Goal: Information Seeking & Learning: Learn about a topic

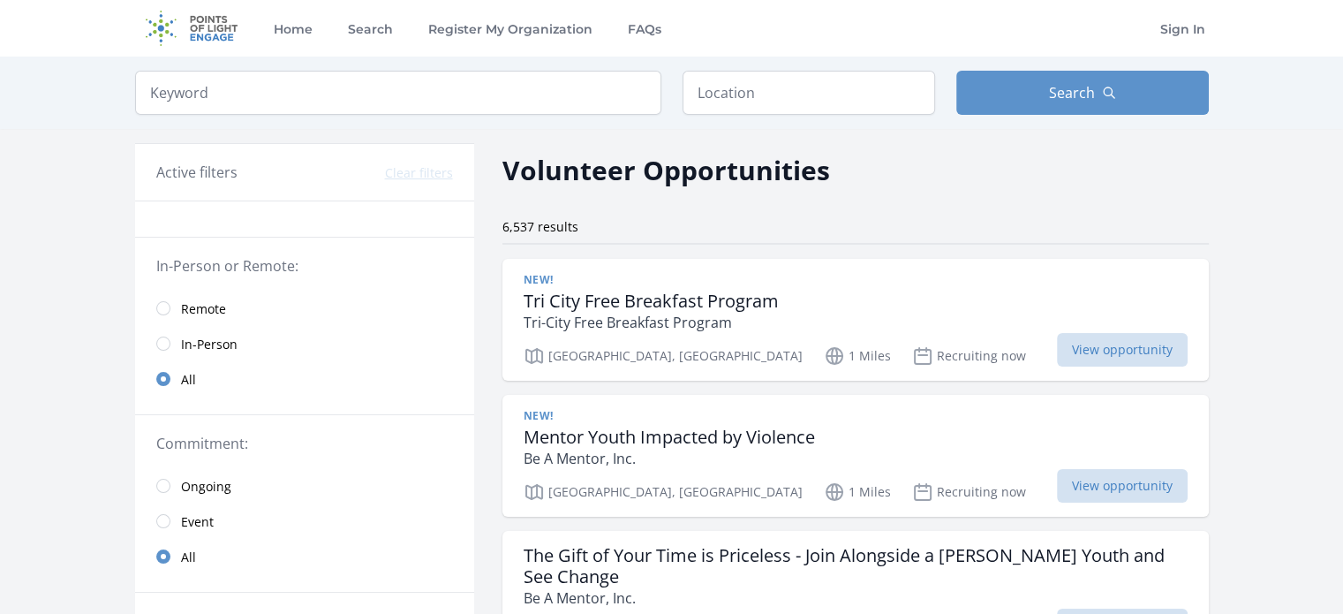
click at [199, 304] on span "Remote" at bounding box center [203, 309] width 45 height 18
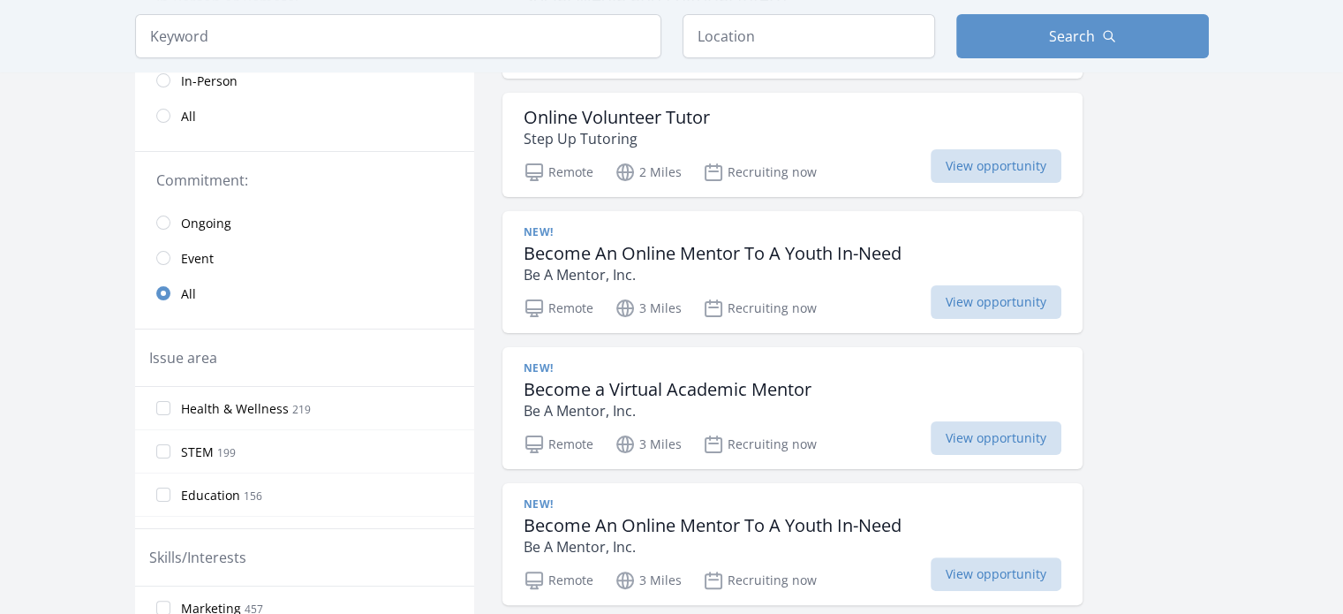
scroll to position [285, 0]
click at [253, 408] on span "Health & Wellness" at bounding box center [235, 408] width 108 height 18
click at [170, 408] on input "Health & Wellness 219" at bounding box center [163, 407] width 14 height 14
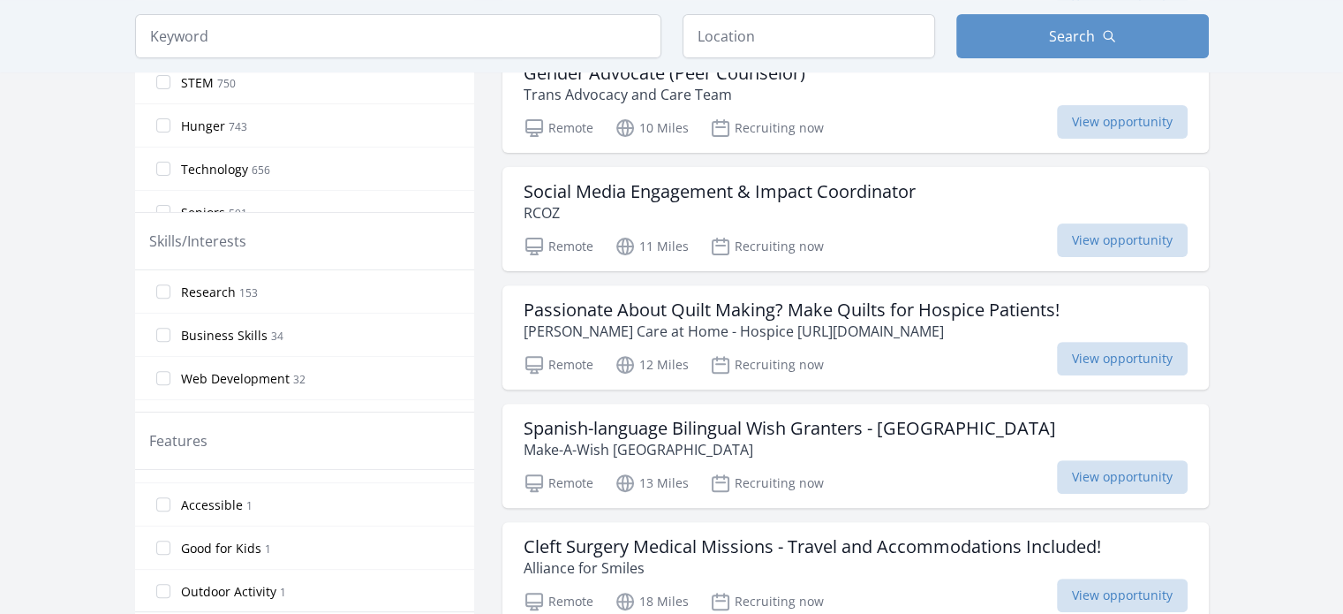
scroll to position [1687, 0]
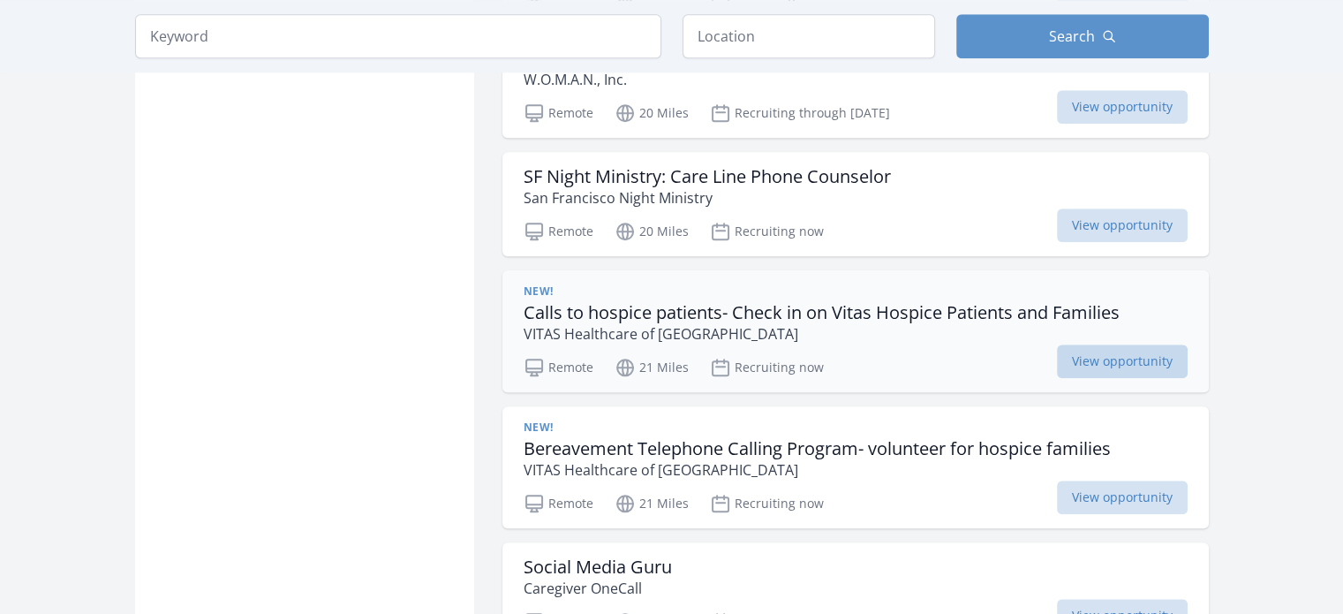
click at [1115, 356] on span "View opportunity" at bounding box center [1122, 361] width 131 height 34
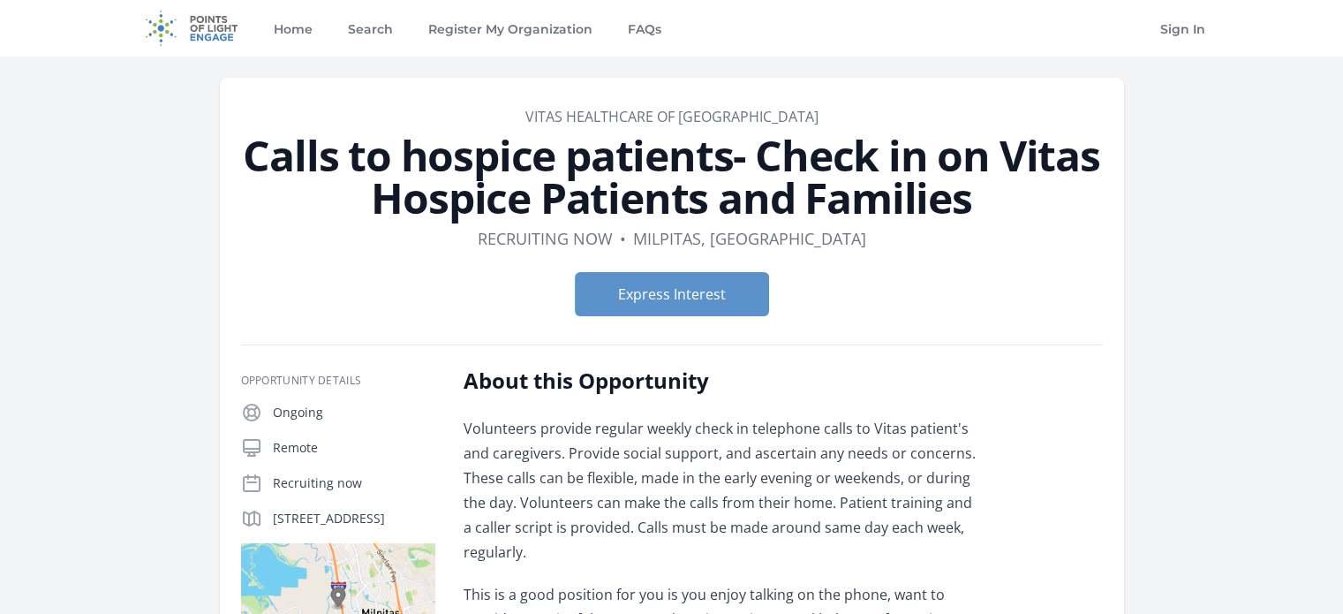
click at [978, 282] on form "Express Interest" at bounding box center [672, 294] width 862 height 44
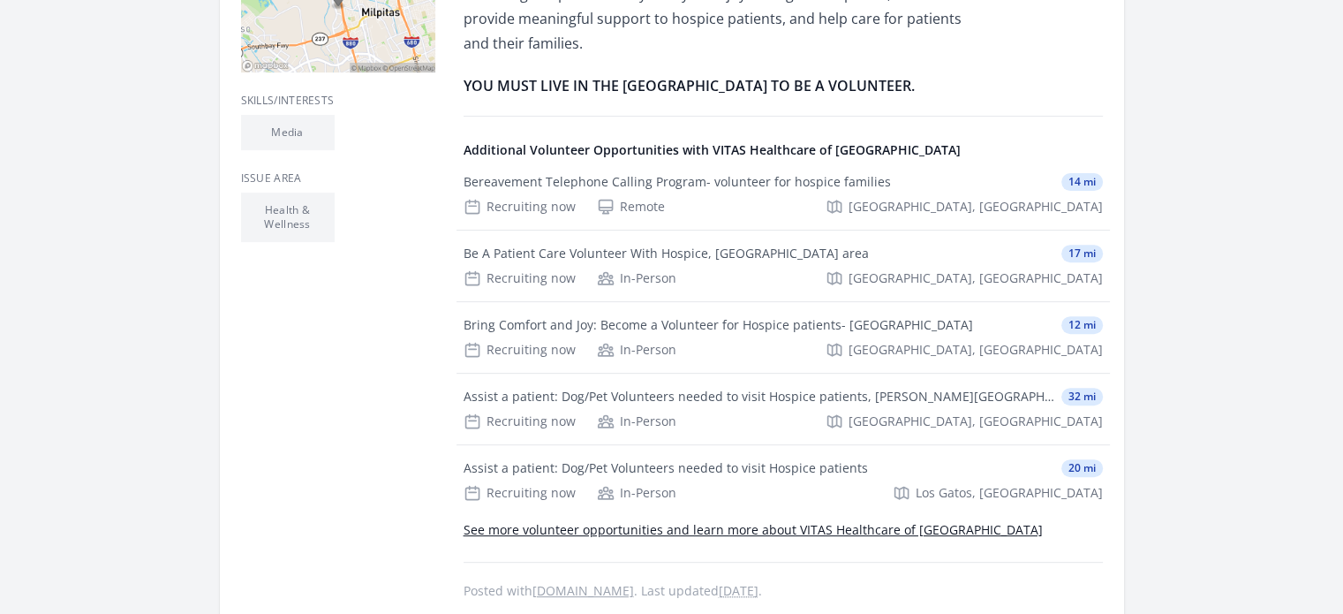
scroll to position [602, 0]
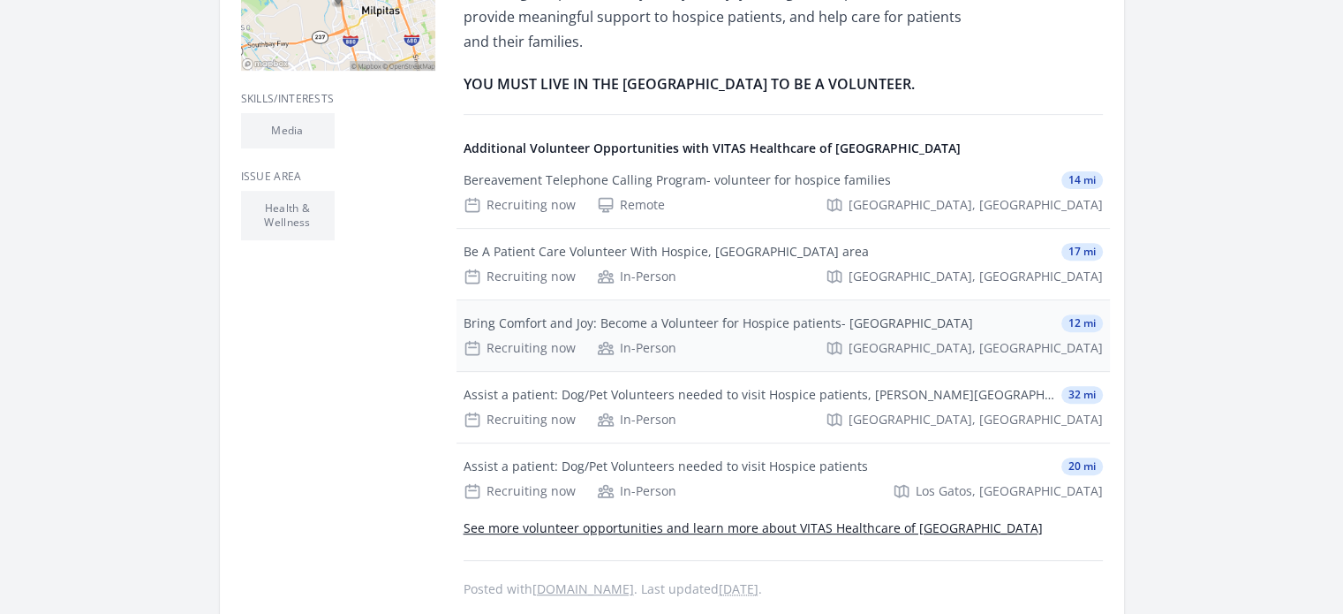
click at [746, 317] on div "Bring Comfort and Joy: Become a Volunteer for Hospice patients- [GEOGRAPHIC_DAT…" at bounding box center [718, 323] width 509 height 18
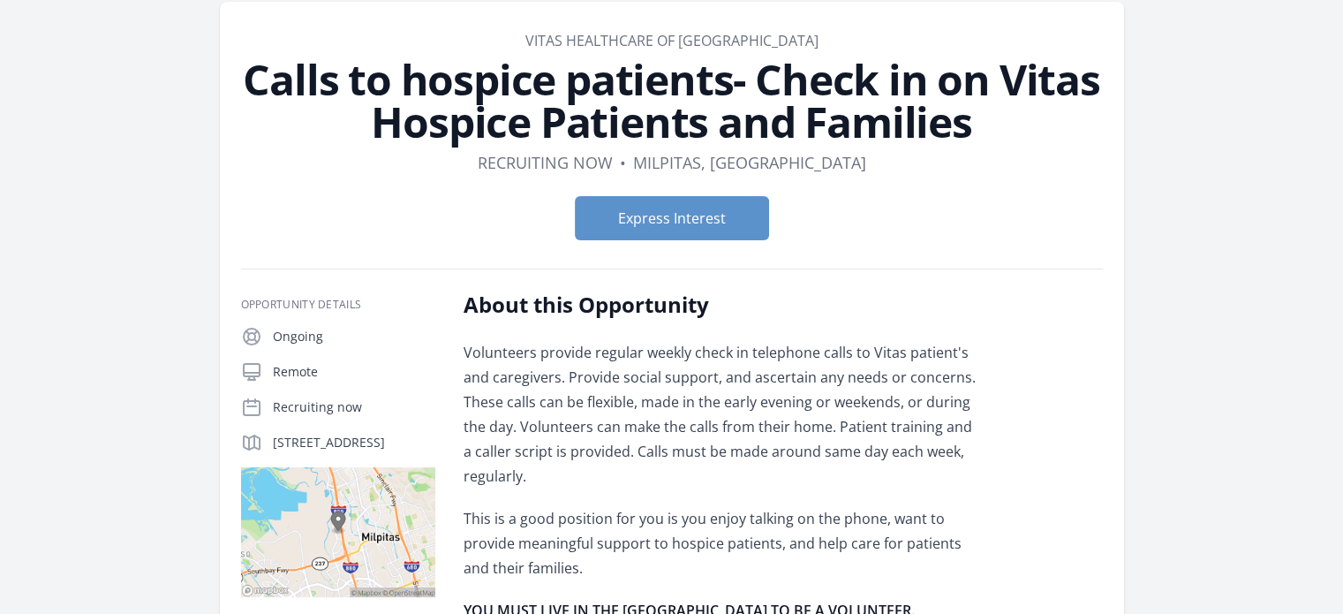
scroll to position [78, 0]
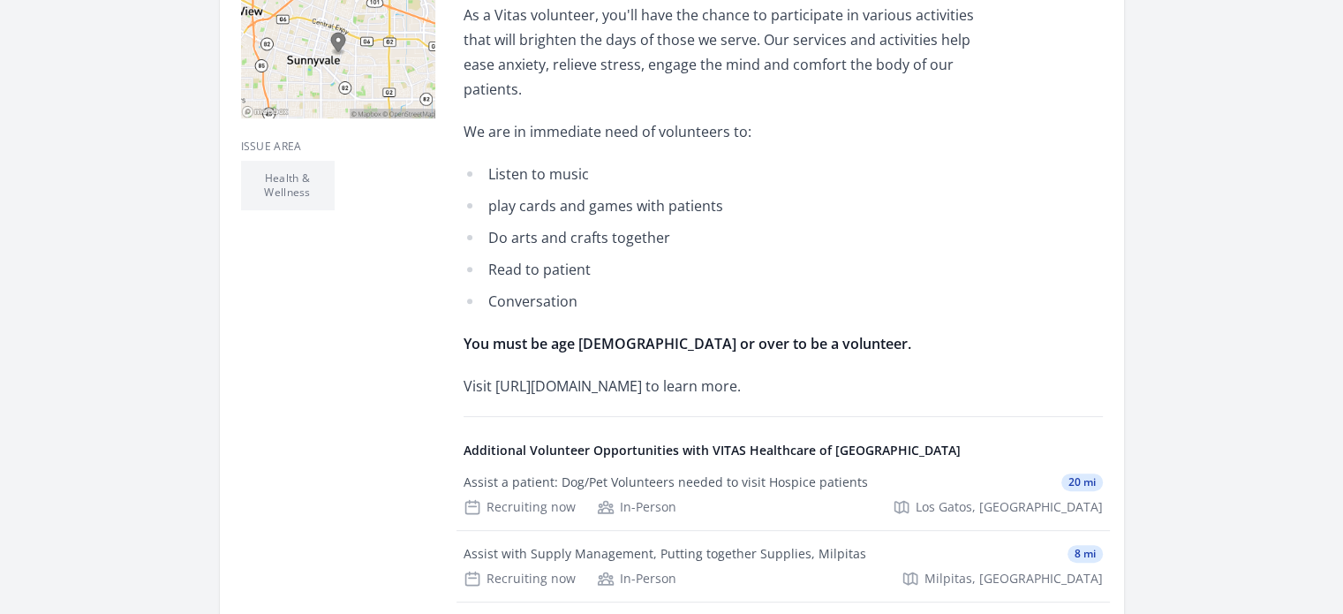
scroll to position [597, 0]
drag, startPoint x: 710, startPoint y: 314, endPoint x: 494, endPoint y: 305, distance: 215.6
click at [494, 373] on p "Visit https://www.vitas.com/volunteer to learn more." at bounding box center [722, 385] width 516 height 25
copy p "https://www.vitas.com/volunteer"
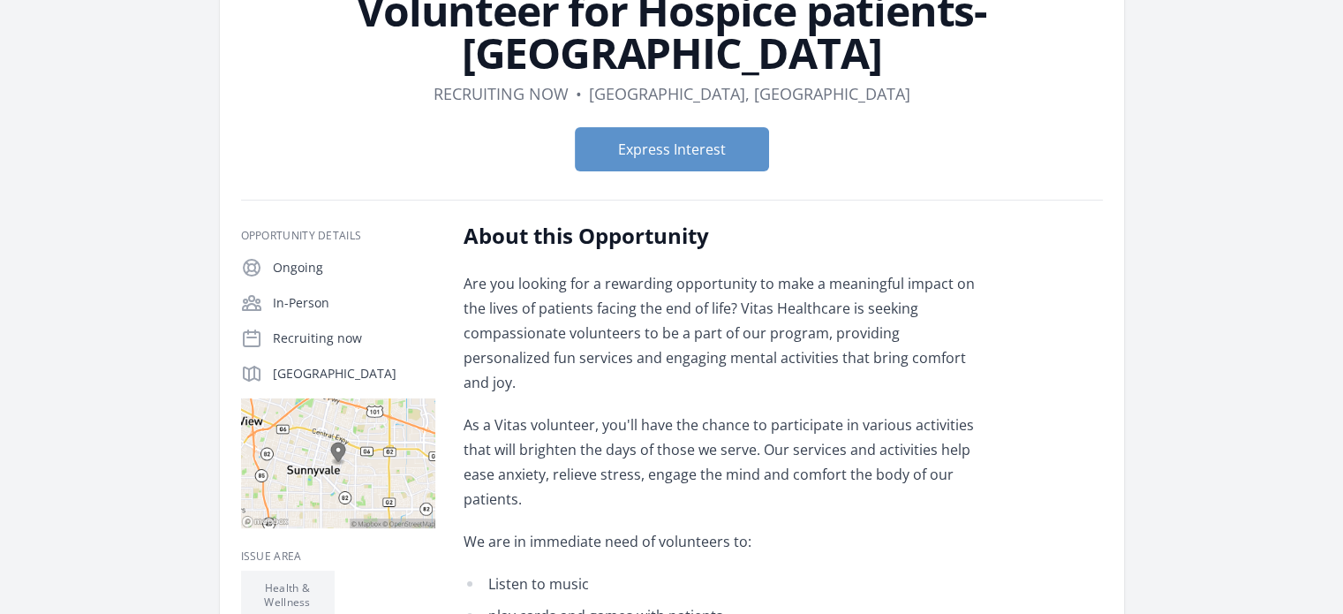
scroll to position [0, 0]
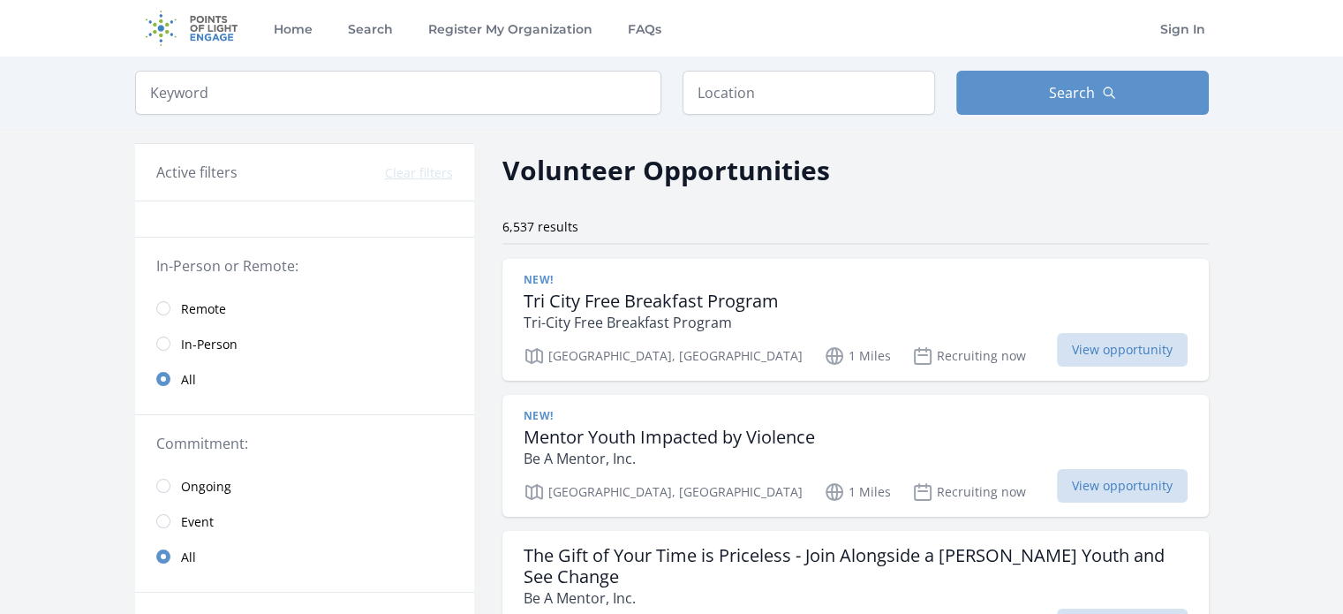
scroll to position [118, 0]
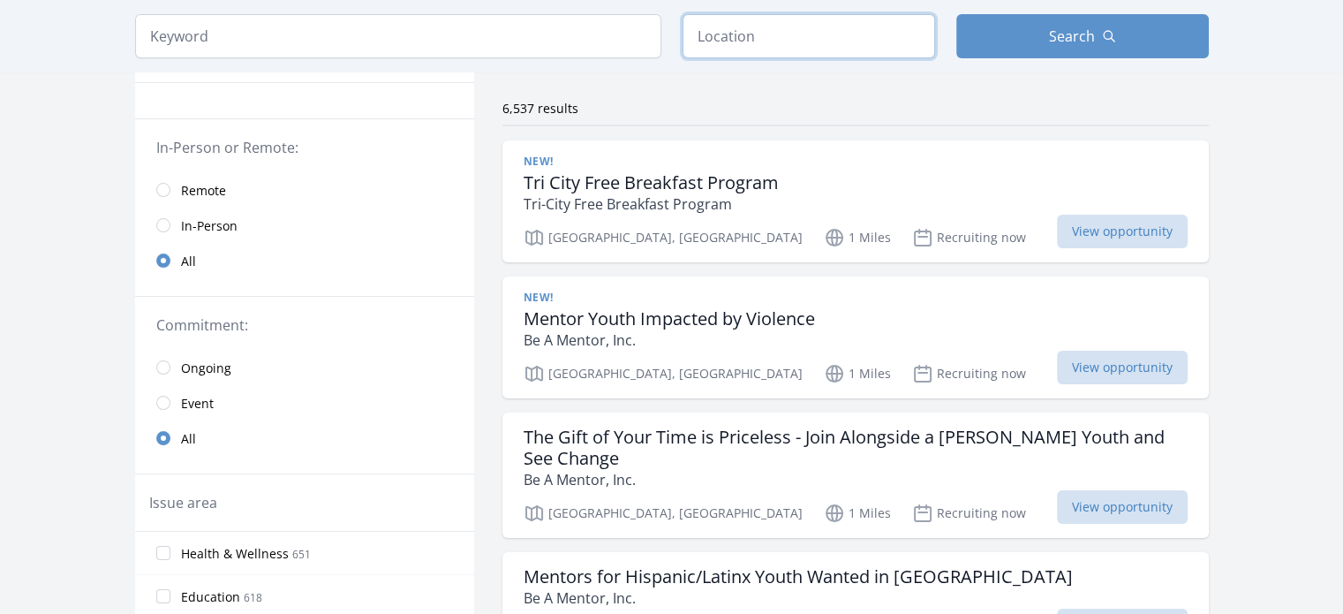
click at [733, 41] on input "text" at bounding box center [808, 36] width 253 height 44
type input "New York, NY 10033, USA"
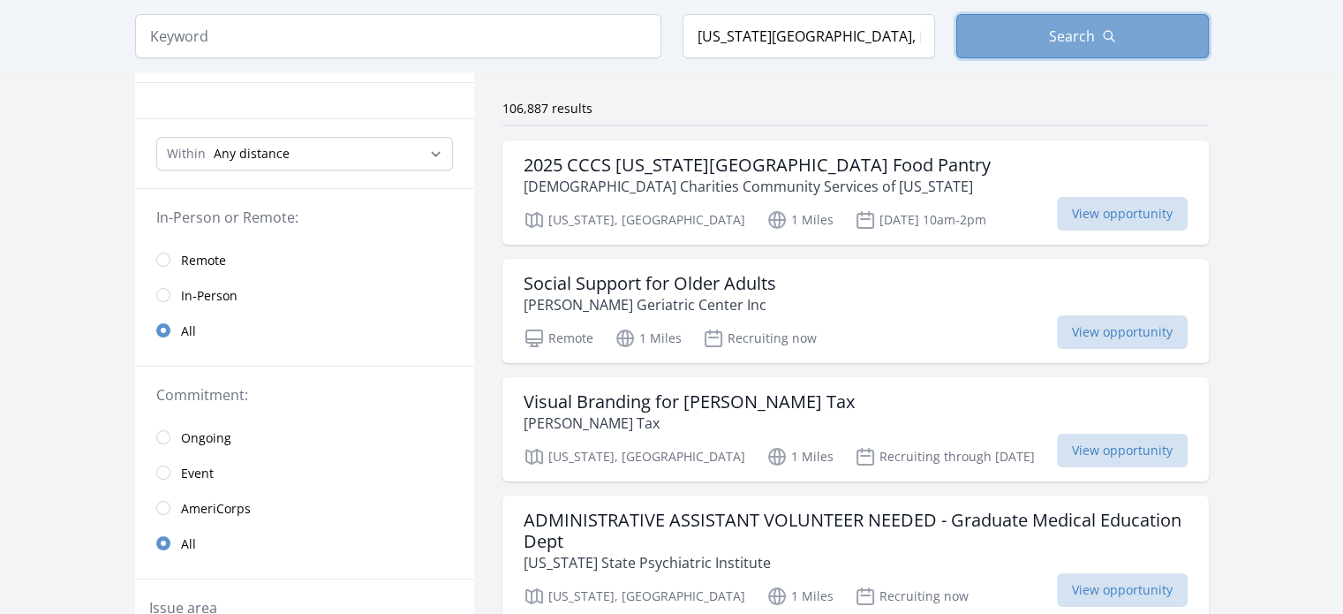
click at [1007, 38] on button "Search" at bounding box center [1082, 36] width 253 height 44
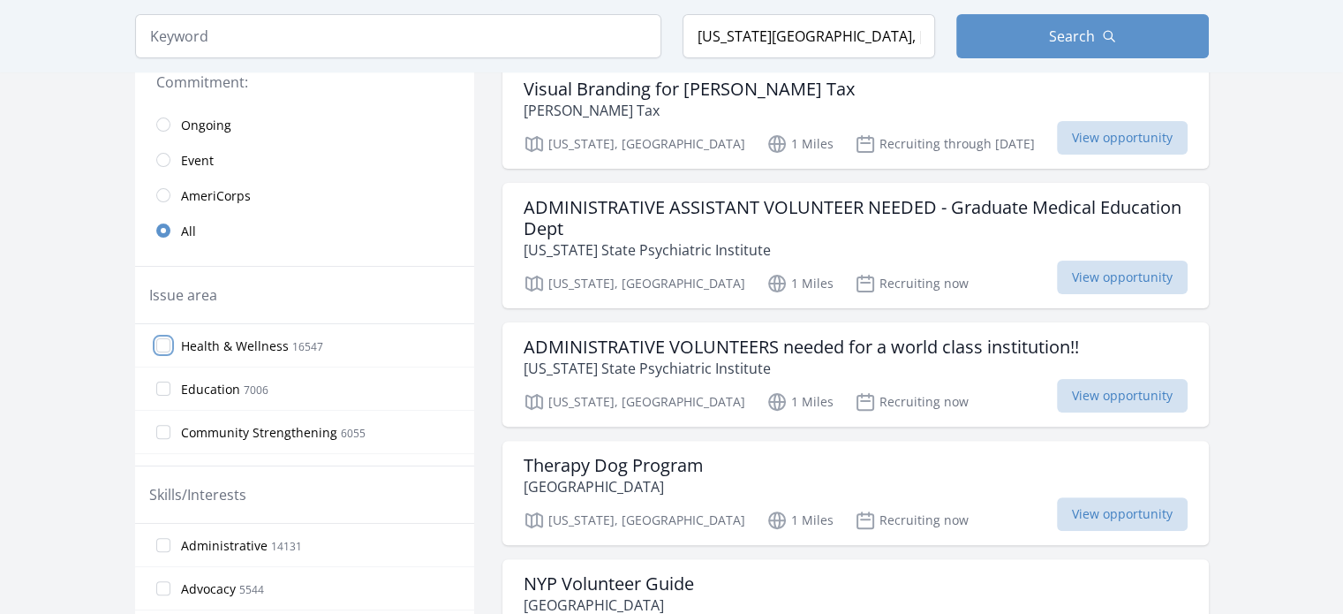
click at [161, 342] on input "Health & Wellness 16547" at bounding box center [163, 345] width 14 height 14
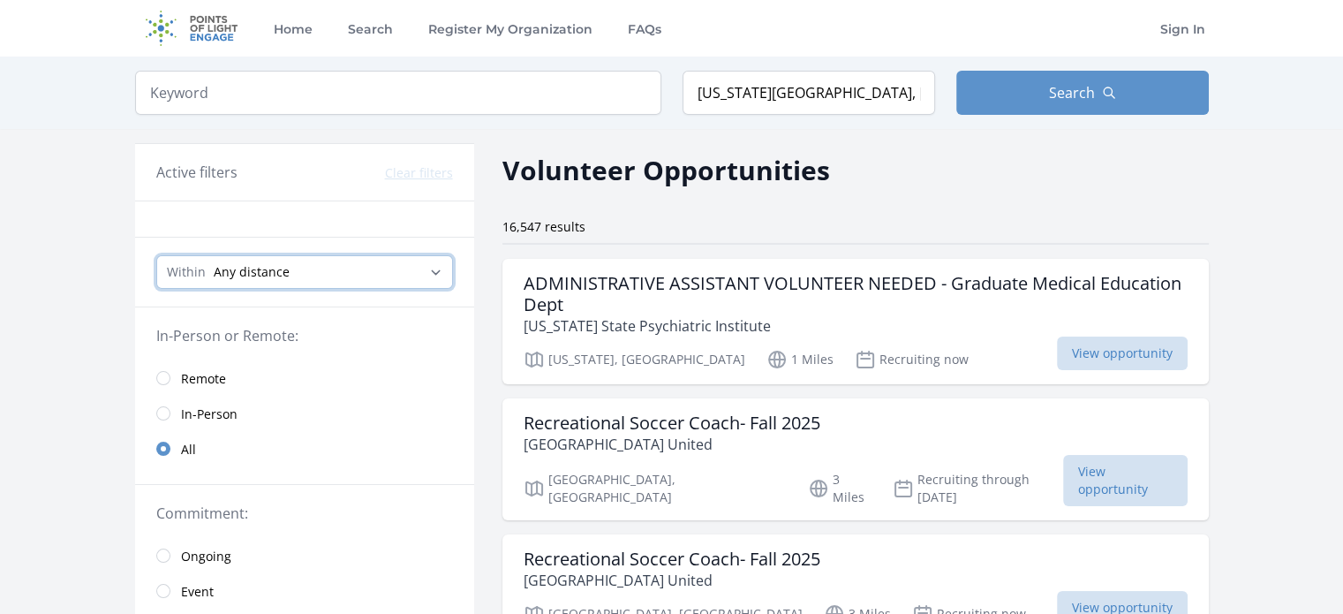
click at [438, 267] on select "Any distance , 5 Miles , 20 Miles , 50 Miles , 100 Miles" at bounding box center [304, 272] width 297 height 34
select select "8046"
click at [156, 255] on select "Any distance , 5 Miles , 20 Miles , 50 Miles , 100 Miles" at bounding box center [304, 272] width 297 height 34
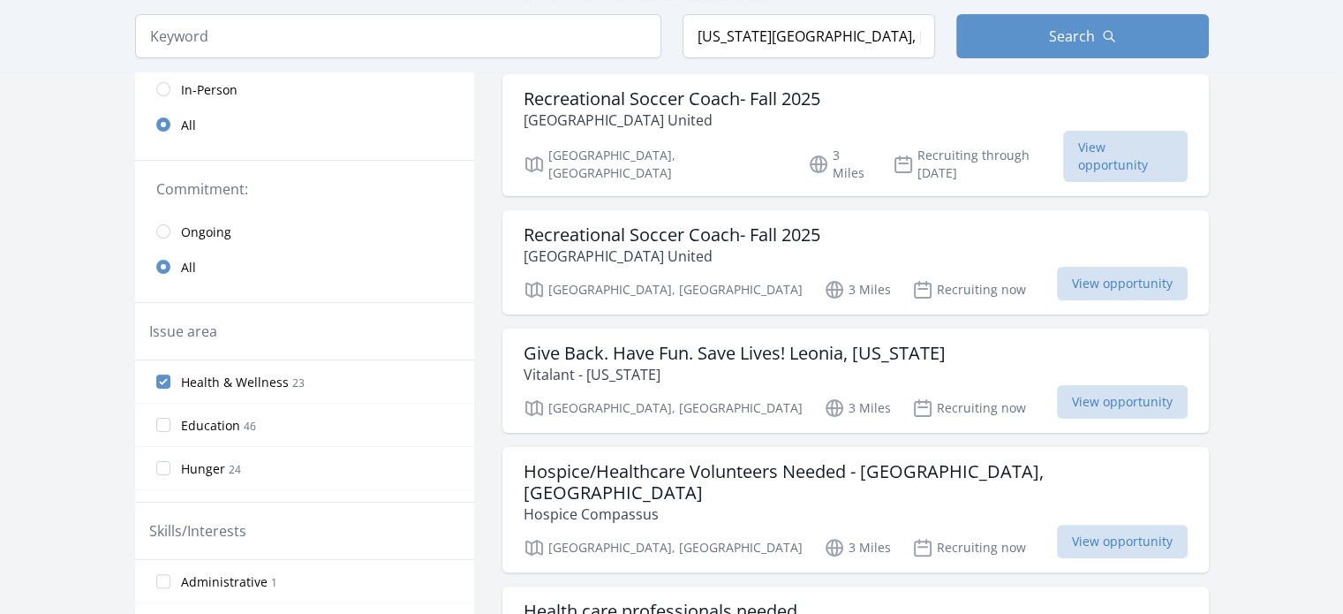
scroll to position [344, 0]
